Goal: Information Seeking & Learning: Learn about a topic

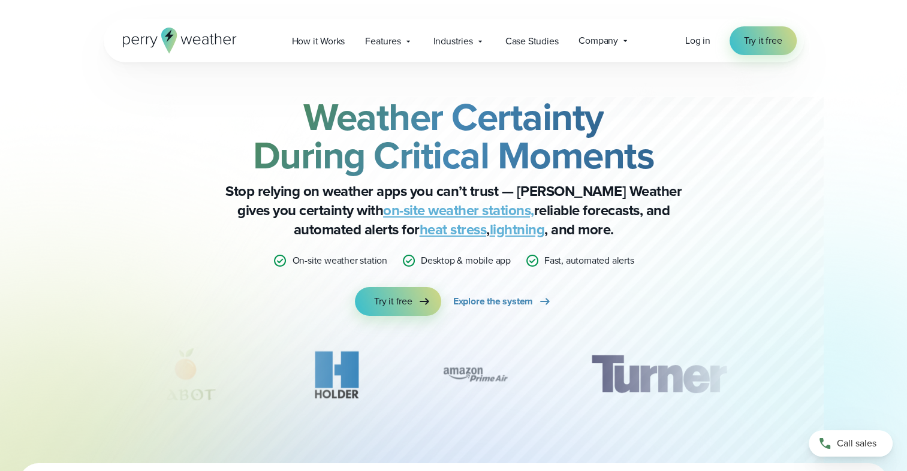
scroll to position [60, 0]
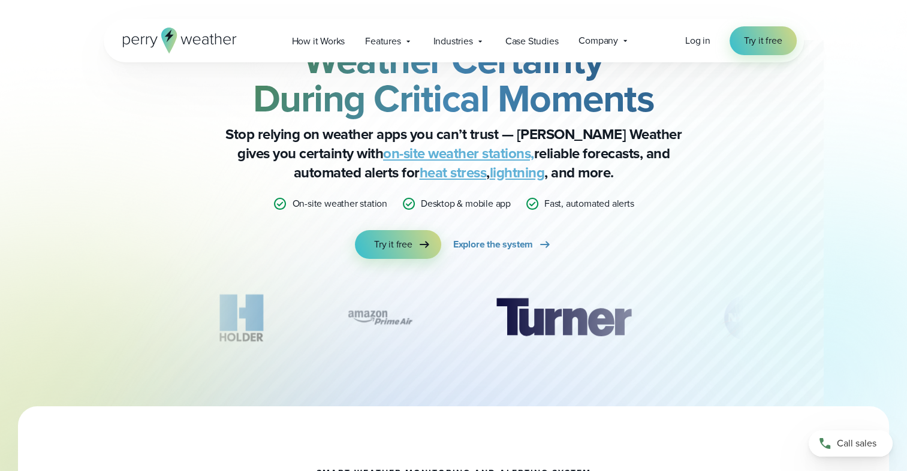
click at [395, 158] on link "on-site weather stations," at bounding box center [458, 154] width 151 height 22
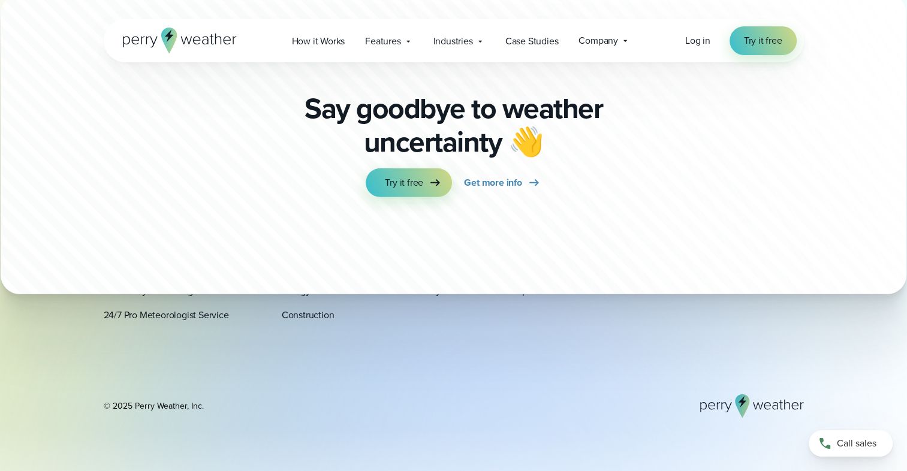
scroll to position [3597, 0]
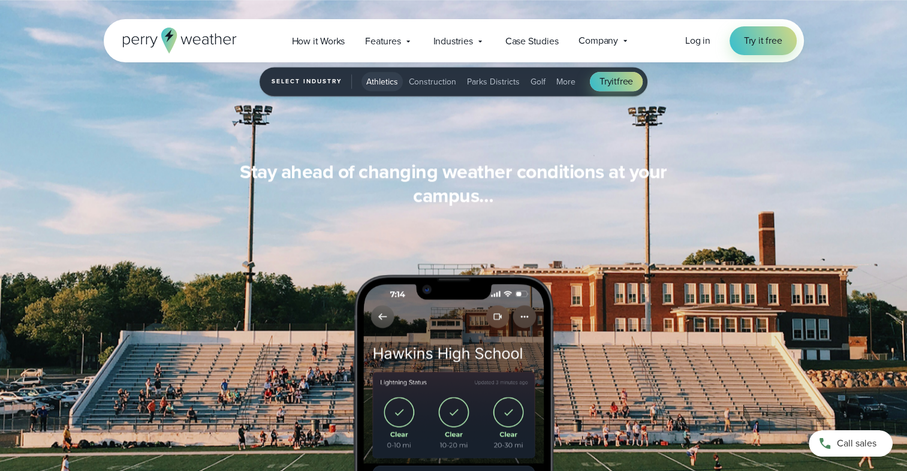
scroll to position [1139, 0]
click at [326, 42] on span "How it Works" at bounding box center [318, 41] width 53 height 14
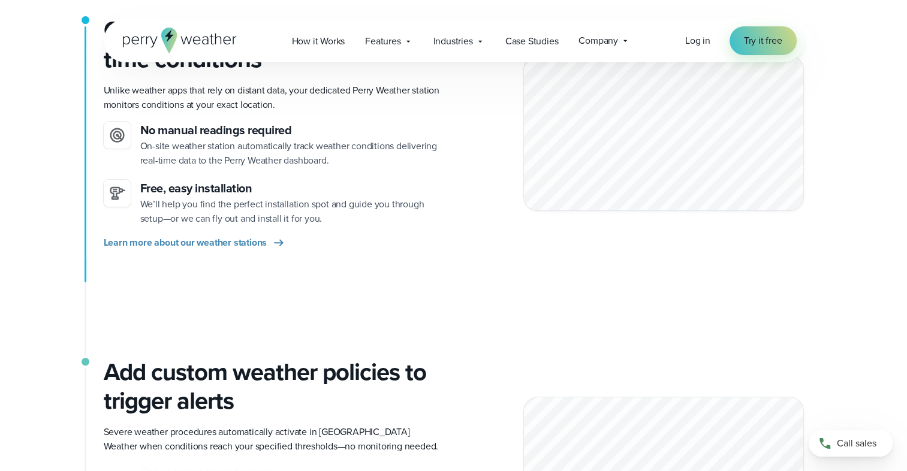
scroll to position [360, 0]
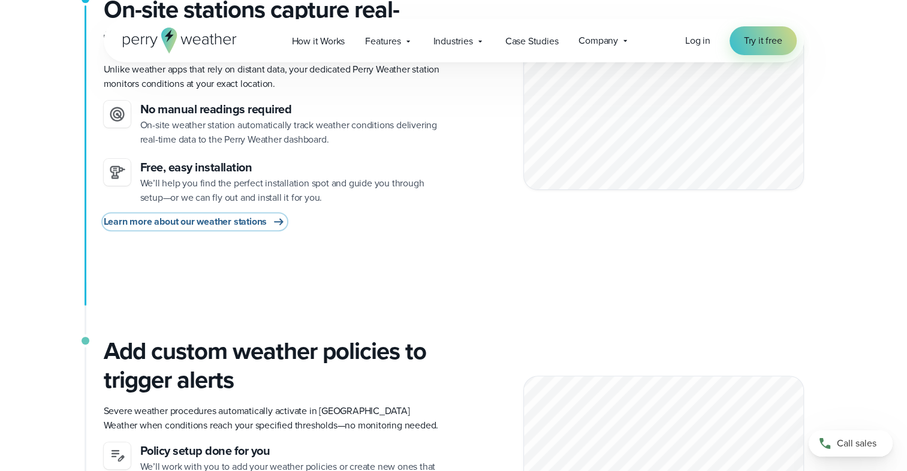
click at [237, 225] on span "Learn more about our weather stations" at bounding box center [186, 222] width 164 height 14
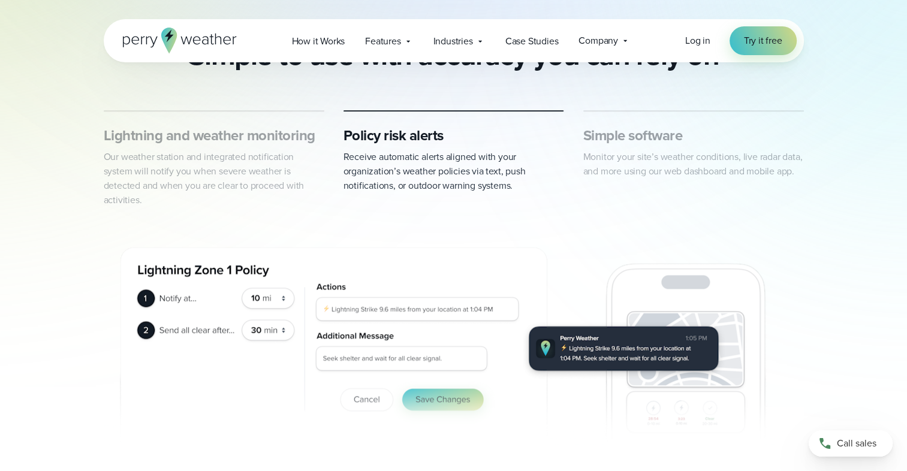
scroll to position [599, 0]
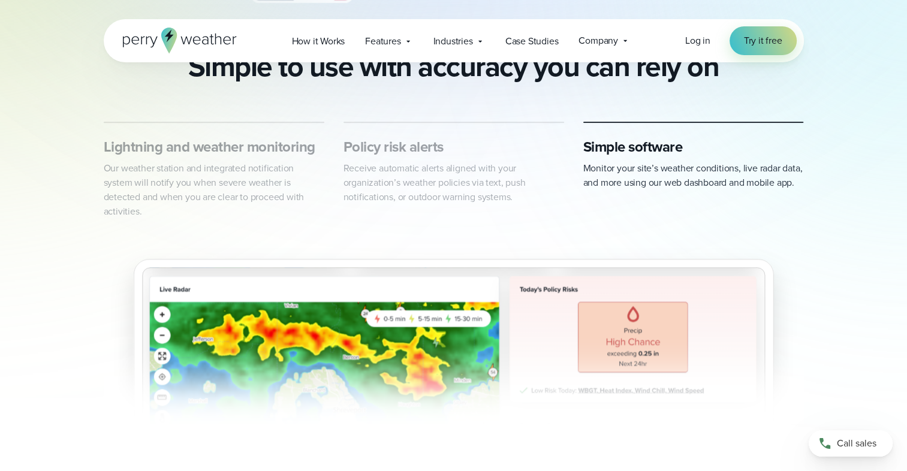
click at [217, 171] on p "Our weather station and integrated notification system will notify you when sev…" at bounding box center [214, 190] width 221 height 58
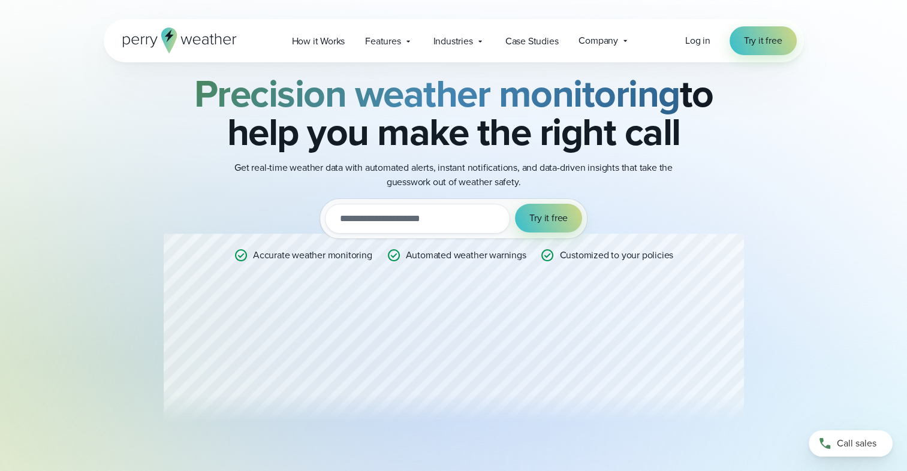
scroll to position [0, 0]
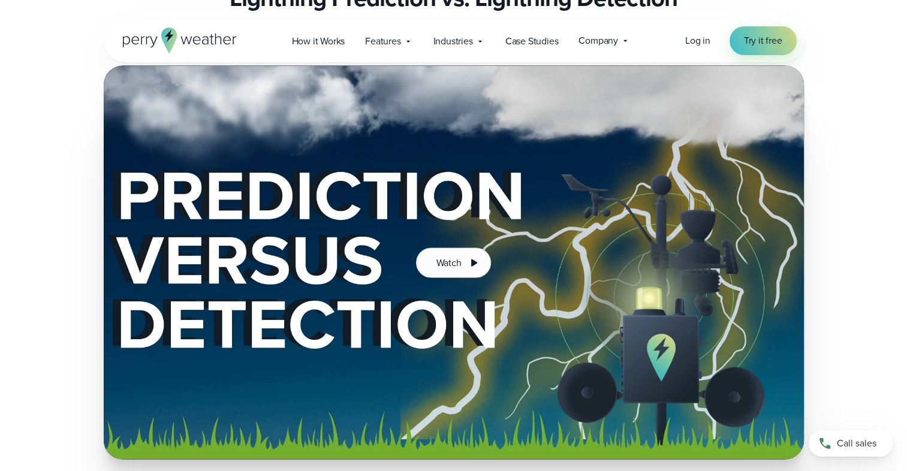
scroll to position [2158, 0]
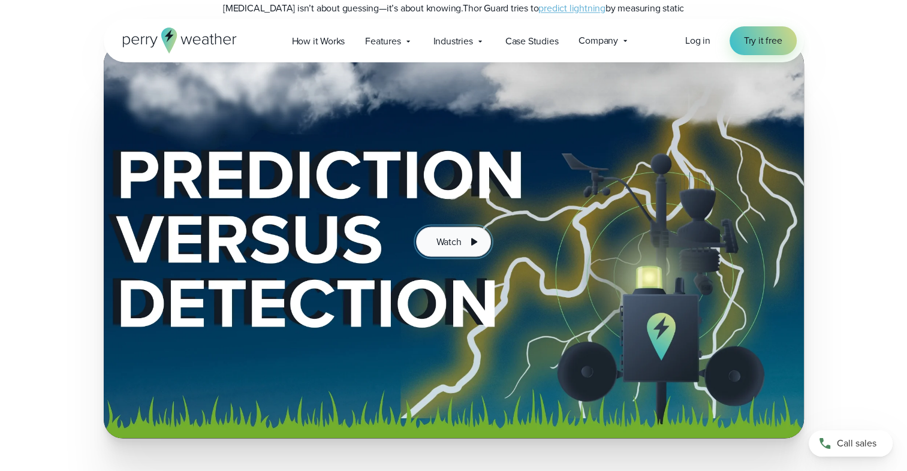
click at [474, 234] on icon at bounding box center [473, 241] width 14 height 14
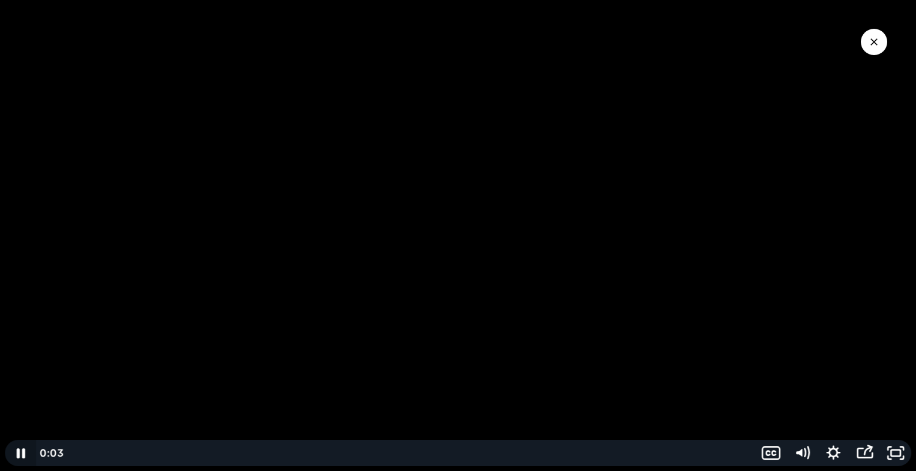
click at [26, 456] on icon "Pause" at bounding box center [20, 453] width 31 height 26
click at [29, 452] on icon "Play Video" at bounding box center [21, 453] width 31 height 26
click at [870, 44] on icon "Close Video" at bounding box center [873, 41] width 7 height 7
